Goal: Task Accomplishment & Management: Complete application form

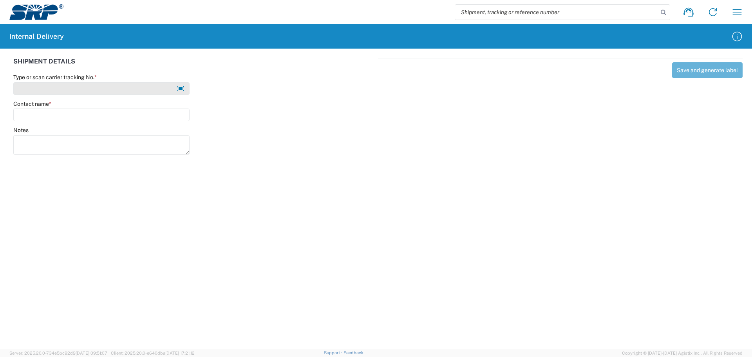
click at [74, 82] on input "Type or scan carrier tracking No. *" at bounding box center [101, 88] width 176 height 13
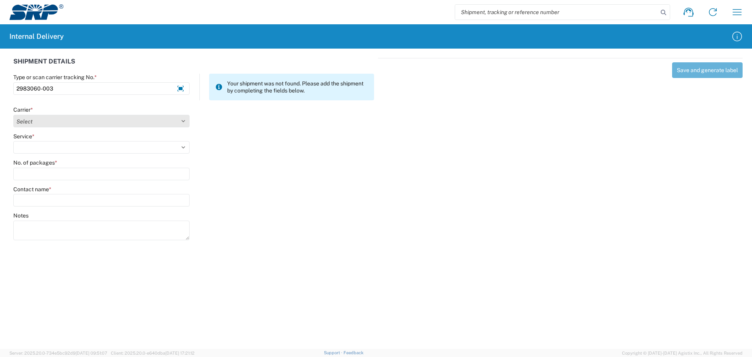
type input "2983060-003"
click at [49, 121] on select "Select Amazon Logistics ATI Trucking BC Dimerco Logistics Empire Southwest FedE…" at bounding box center [101, 121] width 176 height 13
select select "18714"
click at [13, 115] on select "Select Amazon Logistics ATI Trucking BC Dimerco Logistics Empire Southwest FedE…" at bounding box center [101, 121] width 176 height 13
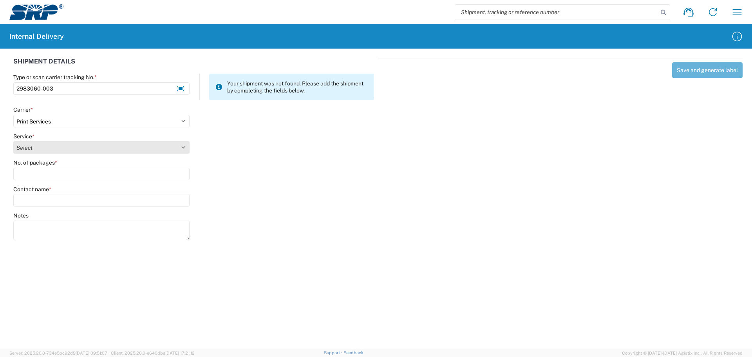
click at [52, 149] on select "Select Ground Inter-office" at bounding box center [101, 147] width 176 height 13
select select "35764"
click at [13, 141] on select "Select Ground Inter-office" at bounding box center [101, 147] width 176 height 13
click at [46, 172] on input "No. of packages *" at bounding box center [101, 174] width 176 height 13
type input "1"
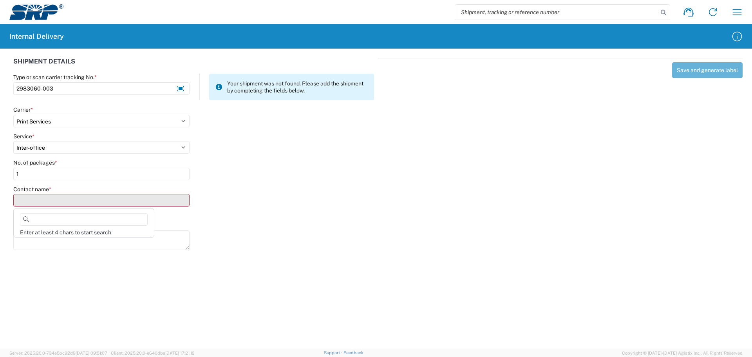
click at [45, 198] on input "Contact name *" at bounding box center [101, 200] width 176 height 13
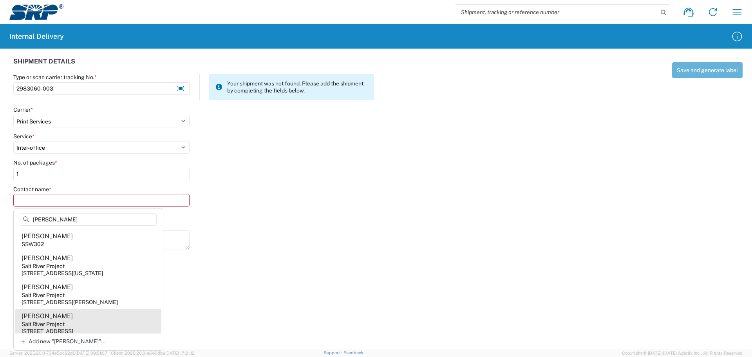
type input "[PERSON_NAME]"
click at [56, 321] on div "[PERSON_NAME]" at bounding box center [47, 316] width 51 height 9
type input "[PERSON_NAME]"
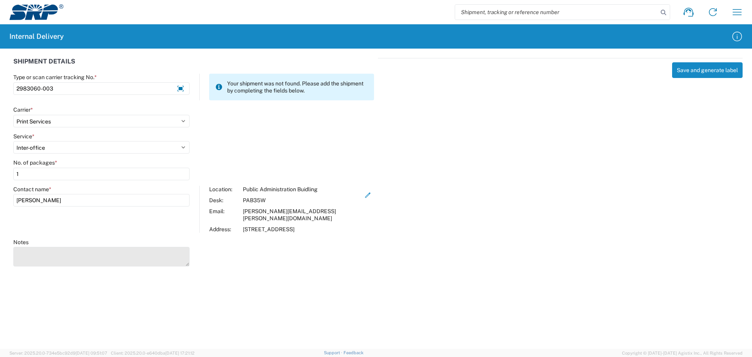
click at [58, 250] on textarea "Notes" at bounding box center [101, 257] width 176 height 20
paste textarea "delivery to @[PERSON_NAME] PAB Storage room D"
type textarea "delivery to @[PERSON_NAME] PAB Storage room D"
click at [709, 65] on button "Save and generate label" at bounding box center [707, 70] width 71 height 16
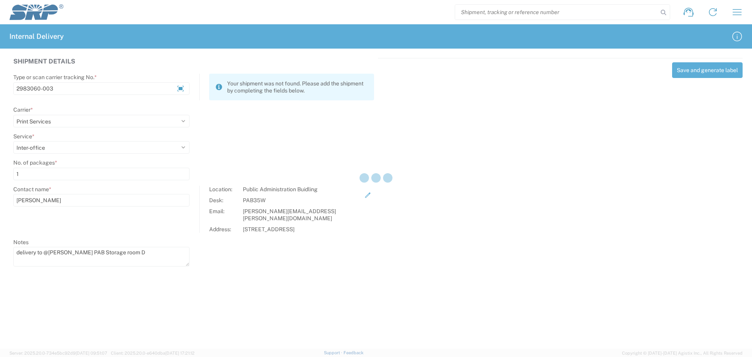
select select
